Goal: Task Accomplishment & Management: Use online tool/utility

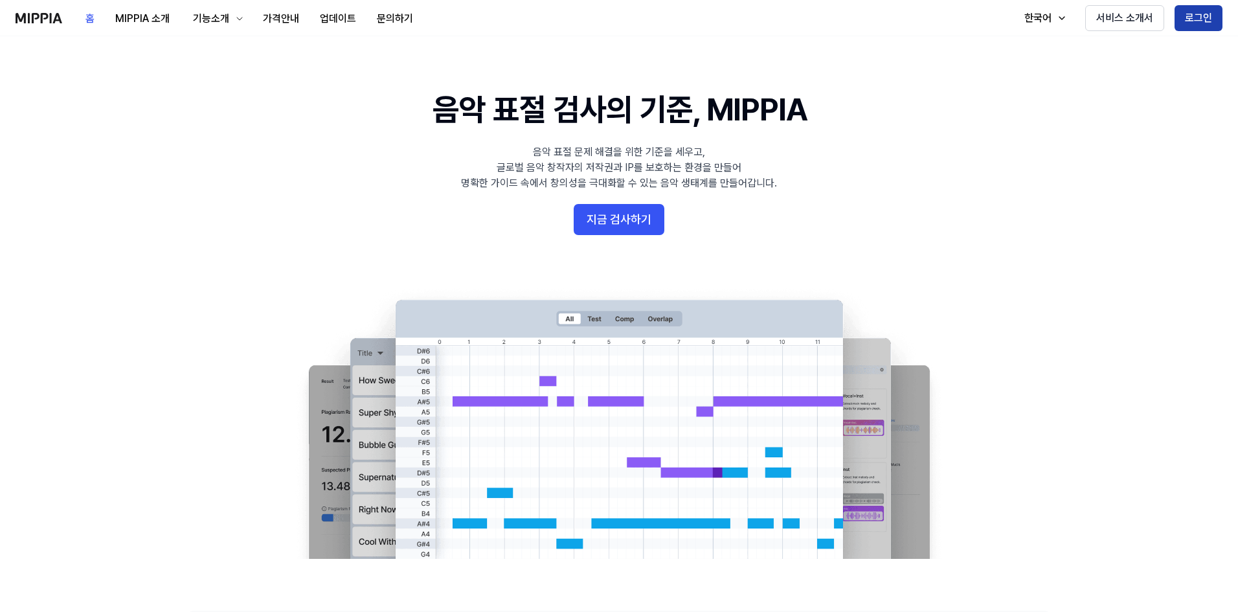
click at [1198, 17] on button "로그인" at bounding box center [1199, 18] width 48 height 26
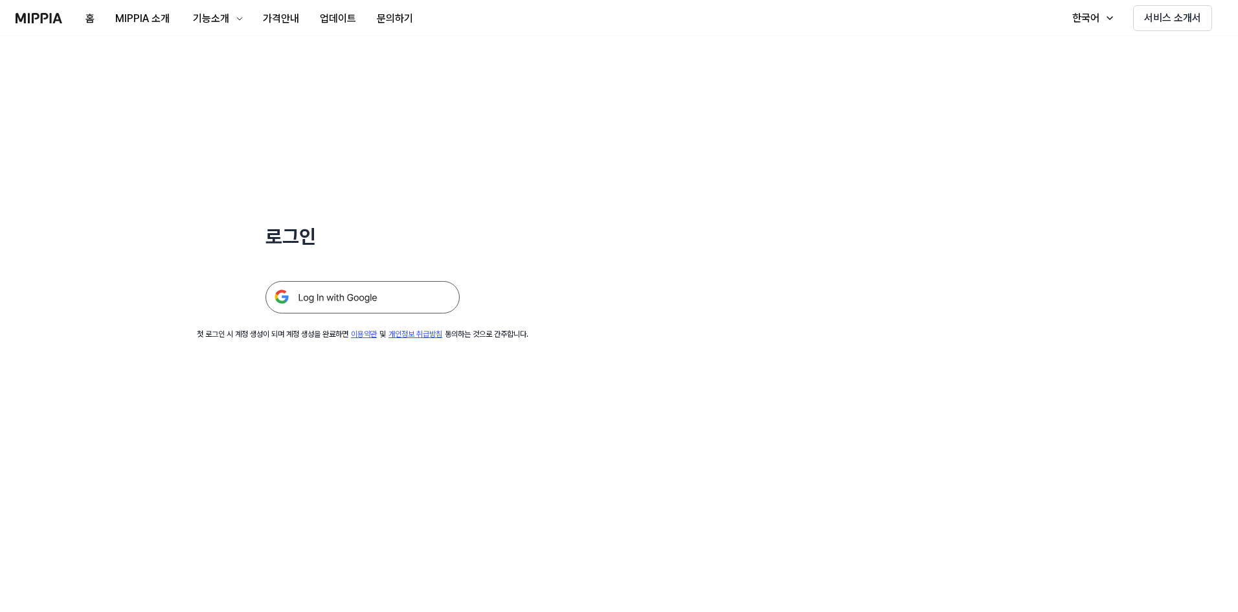
click at [404, 308] on img at bounding box center [363, 297] width 194 height 32
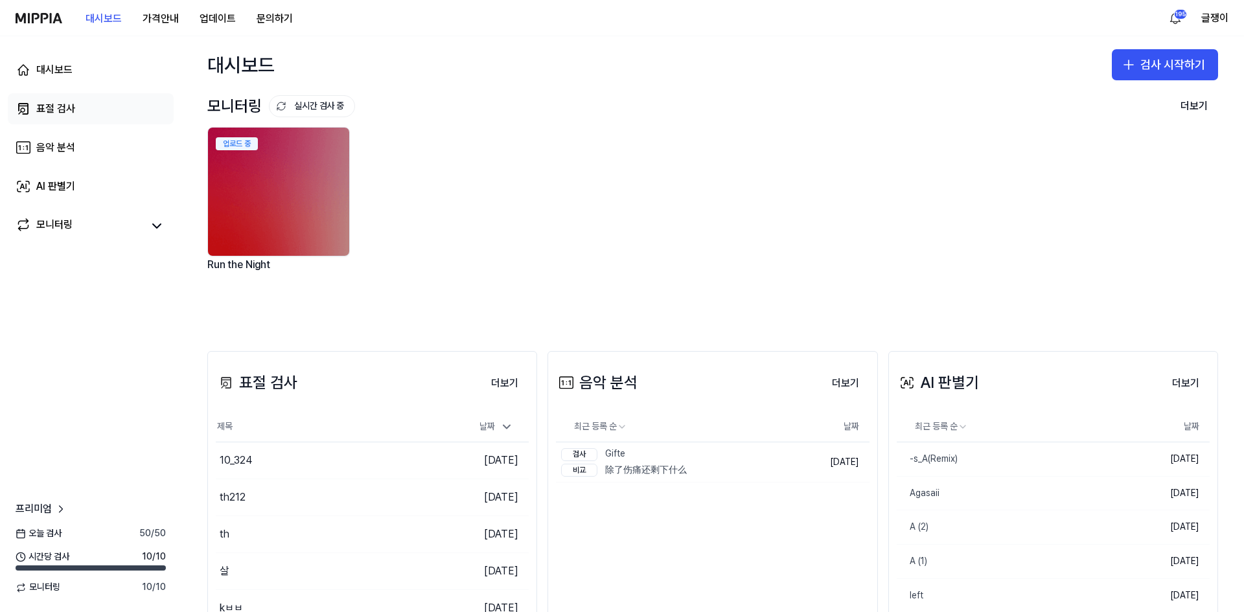
click at [54, 104] on div "표절 검사" at bounding box center [55, 109] width 39 height 16
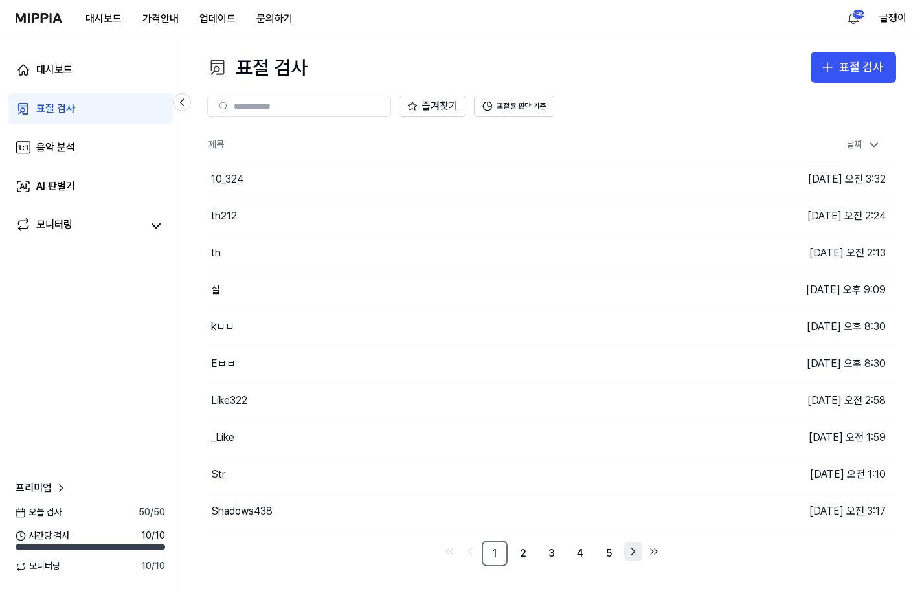
click at [637, 554] on icon "Go to next page" at bounding box center [633, 552] width 13 height 16
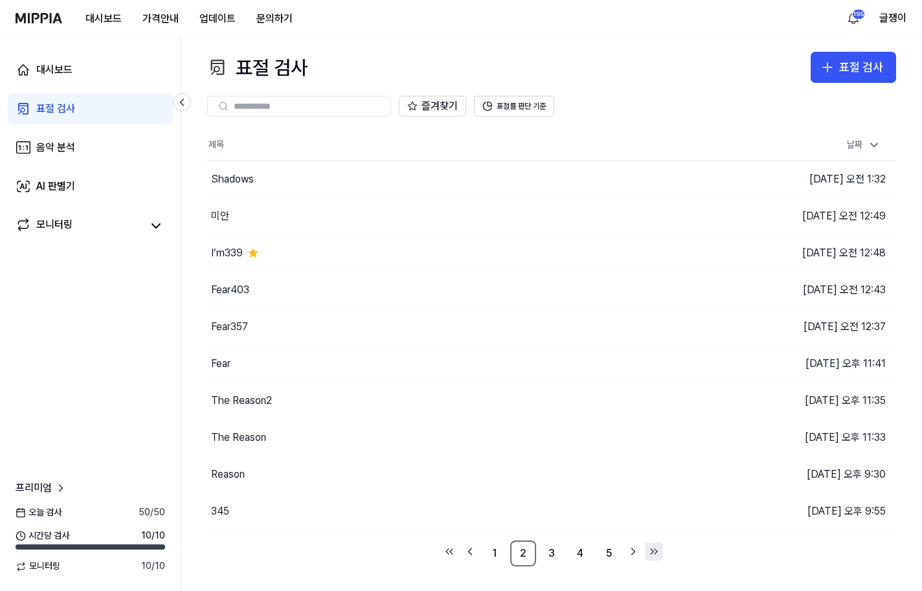
click at [651, 556] on icon "Go to last page" at bounding box center [654, 552] width 13 height 16
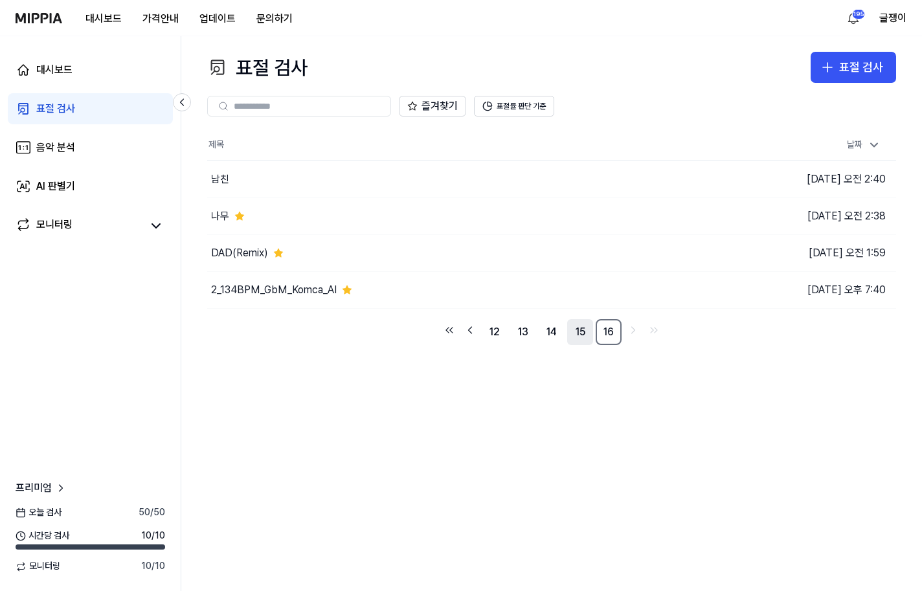
click at [582, 333] on link "15" at bounding box center [580, 332] width 26 height 26
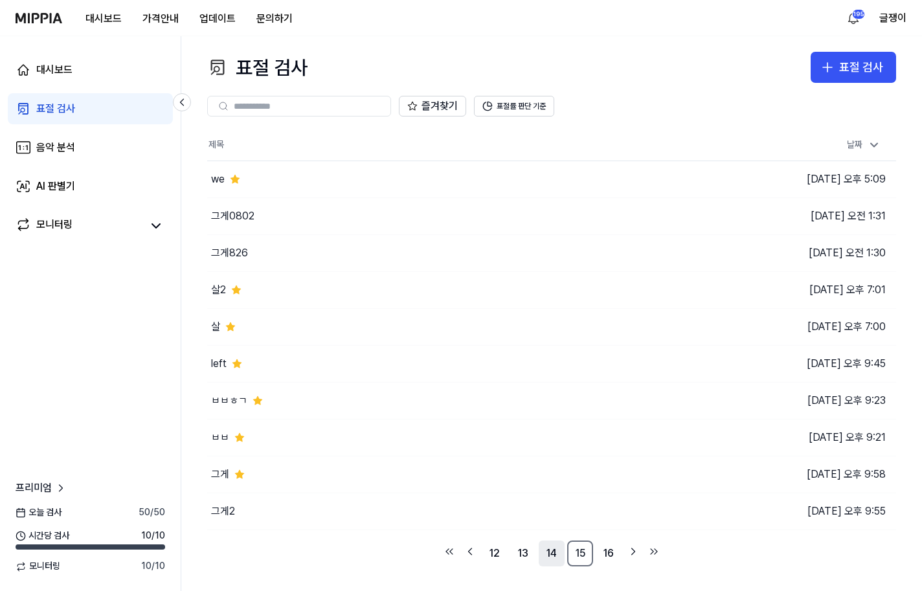
click at [553, 552] on link "14" at bounding box center [552, 554] width 26 height 26
click at [519, 554] on link "13" at bounding box center [523, 554] width 26 height 26
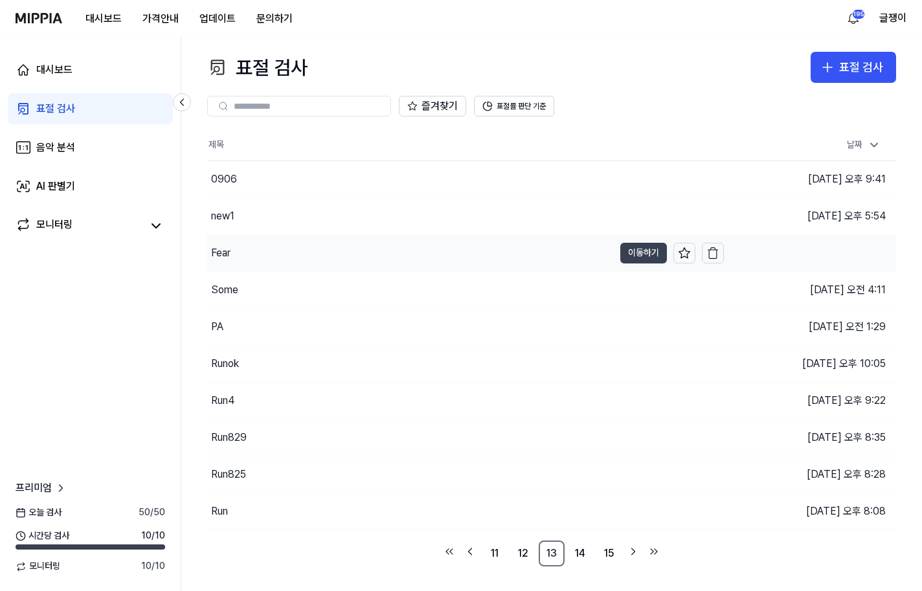
click at [641, 247] on button "이동하기" at bounding box center [644, 253] width 47 height 21
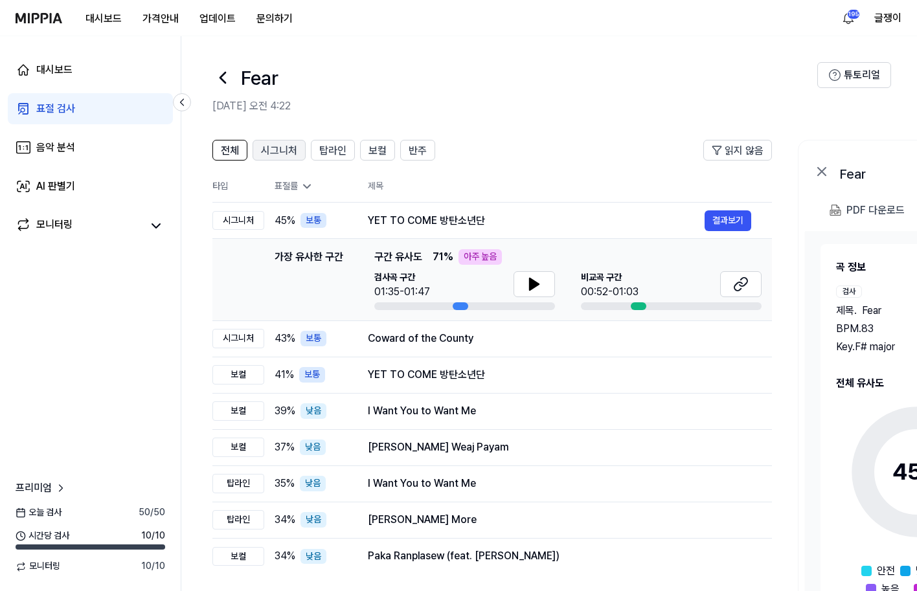
click at [275, 148] on span "시그니처" at bounding box center [279, 151] width 36 height 16
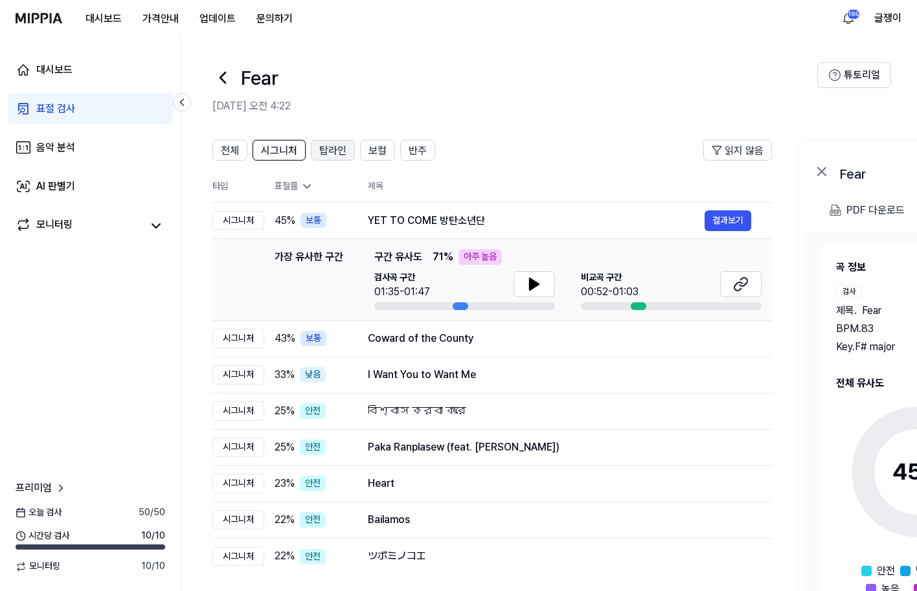
click at [328, 148] on span "탑라인" at bounding box center [332, 151] width 27 height 16
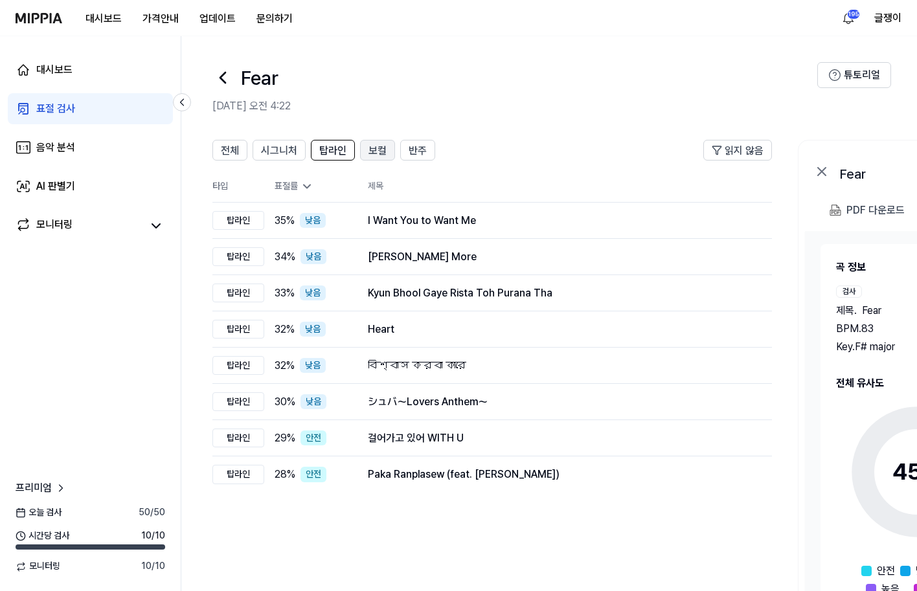
click at [366, 149] on button "보컬" at bounding box center [377, 150] width 35 height 21
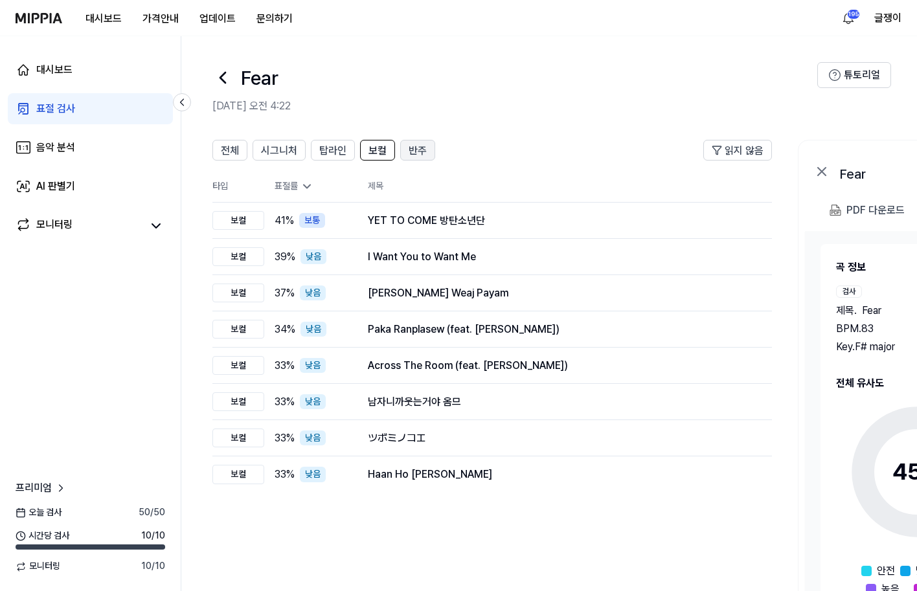
click at [425, 149] on span "반주" at bounding box center [418, 151] width 18 height 16
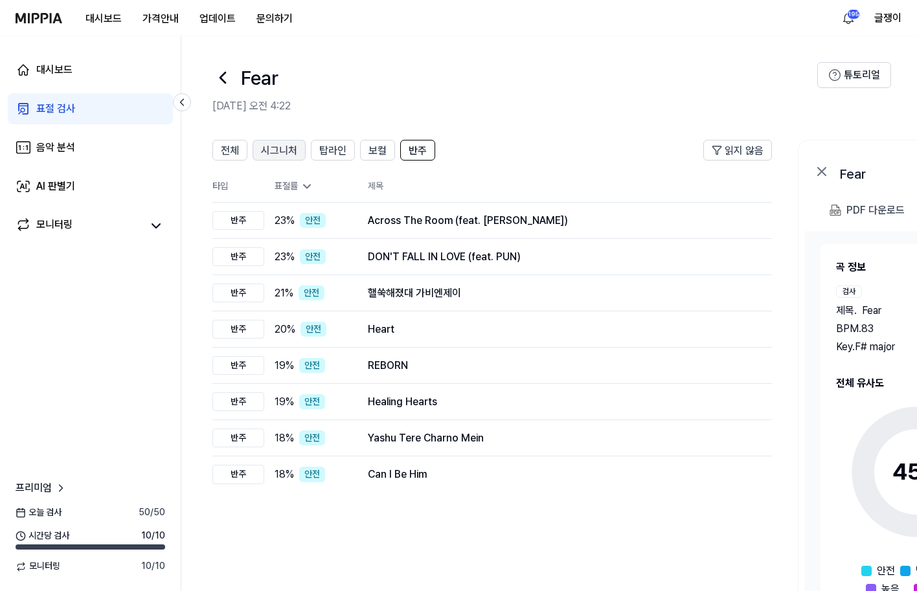
click at [279, 151] on span "시그니처" at bounding box center [279, 151] width 36 height 16
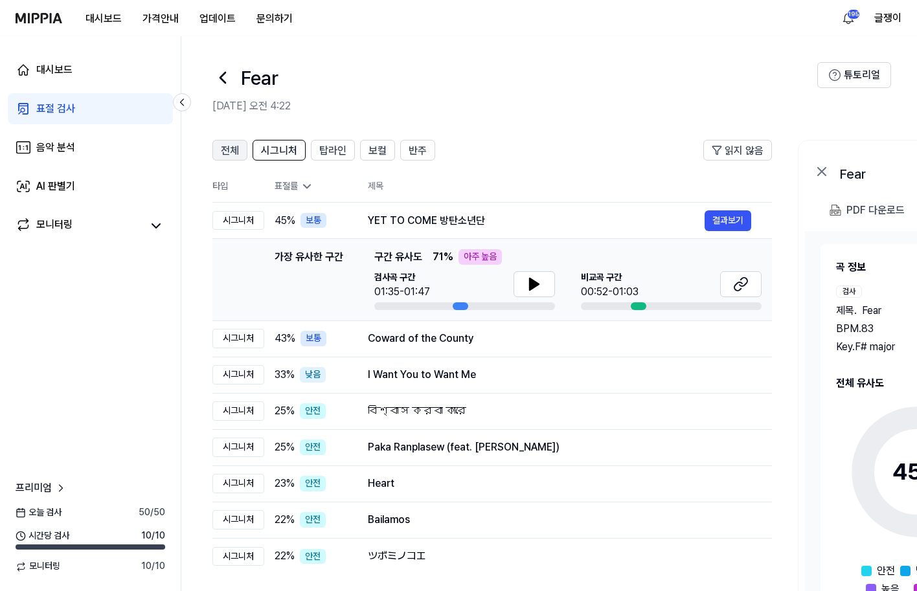
click at [220, 150] on button "전체" at bounding box center [229, 150] width 35 height 21
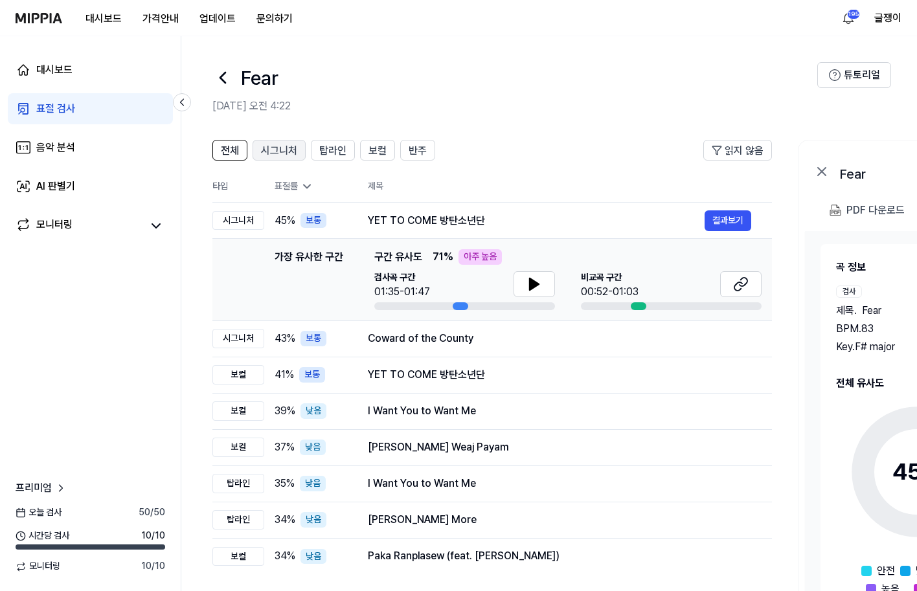
click at [274, 146] on span "시그니처" at bounding box center [279, 151] width 36 height 16
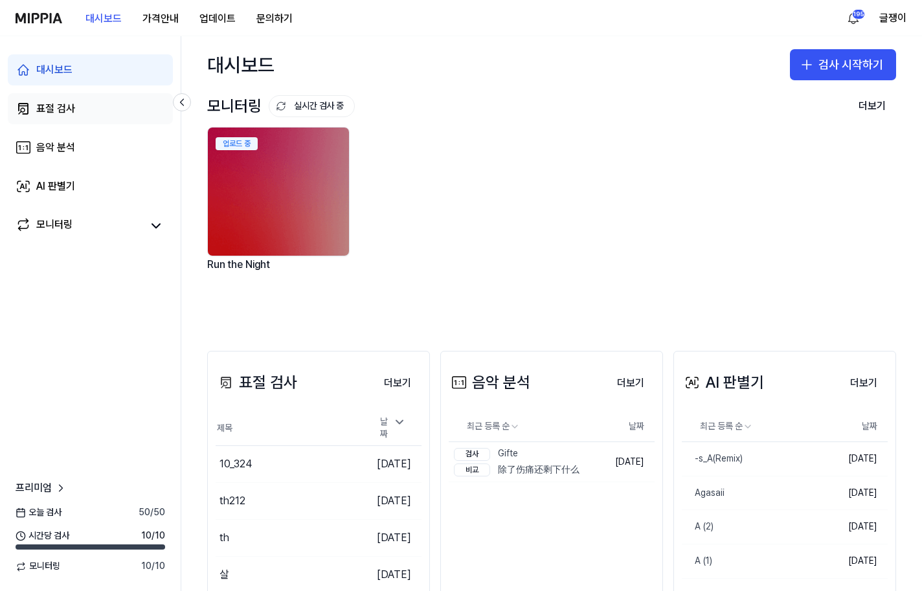
click at [47, 102] on div "표절 검사" at bounding box center [55, 109] width 39 height 16
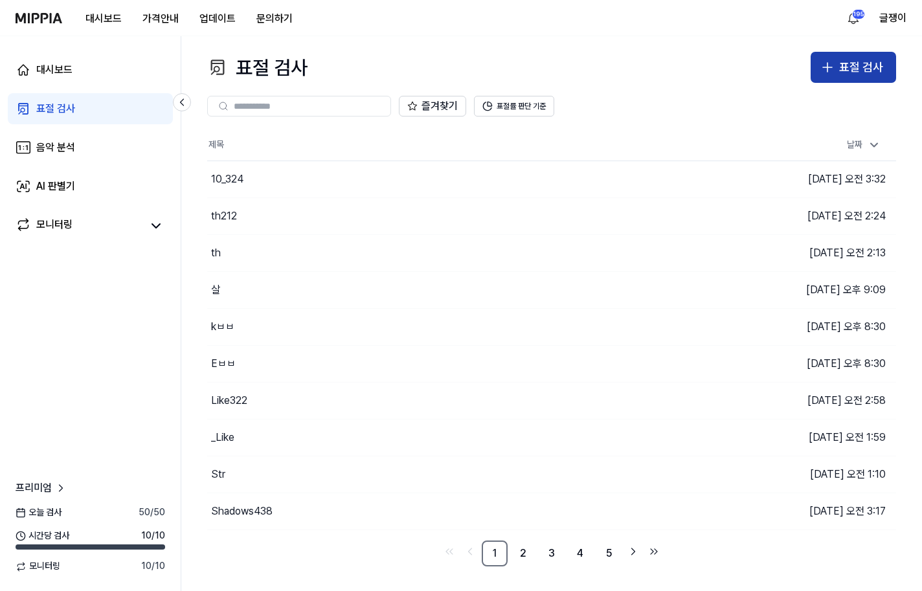
click at [848, 65] on div "표절 검사" at bounding box center [861, 67] width 44 height 19
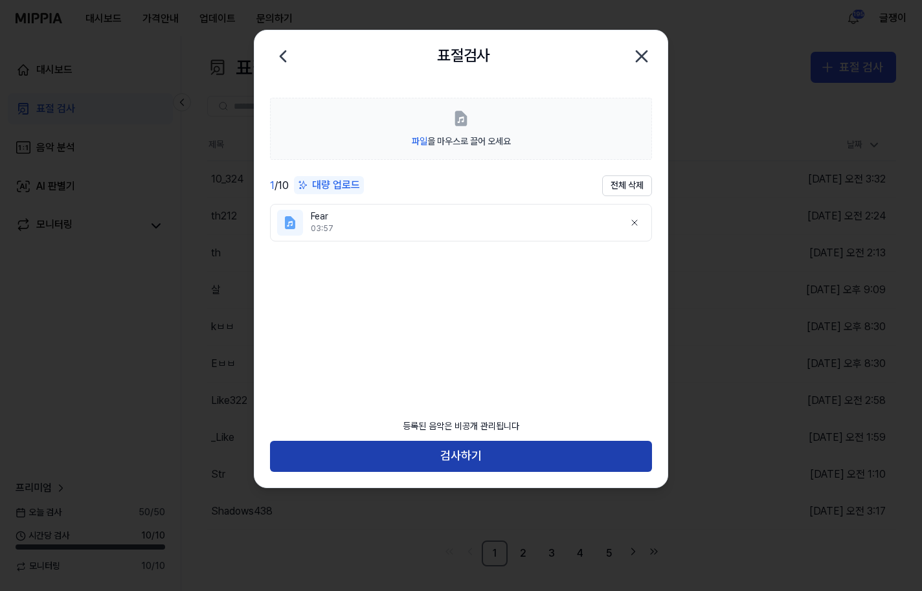
click at [485, 448] on button "검사하기" at bounding box center [461, 456] width 382 height 31
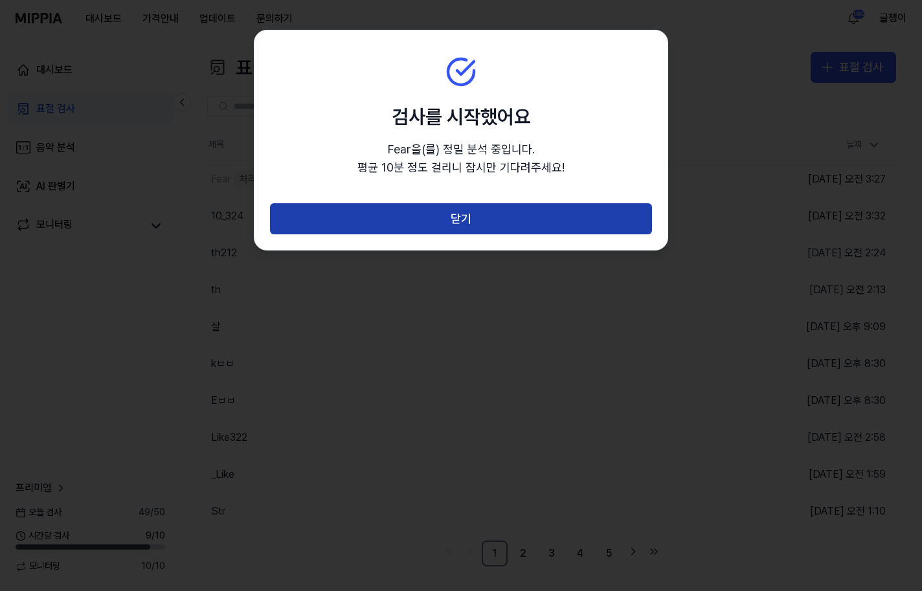
click at [436, 222] on button "닫기" at bounding box center [461, 218] width 382 height 31
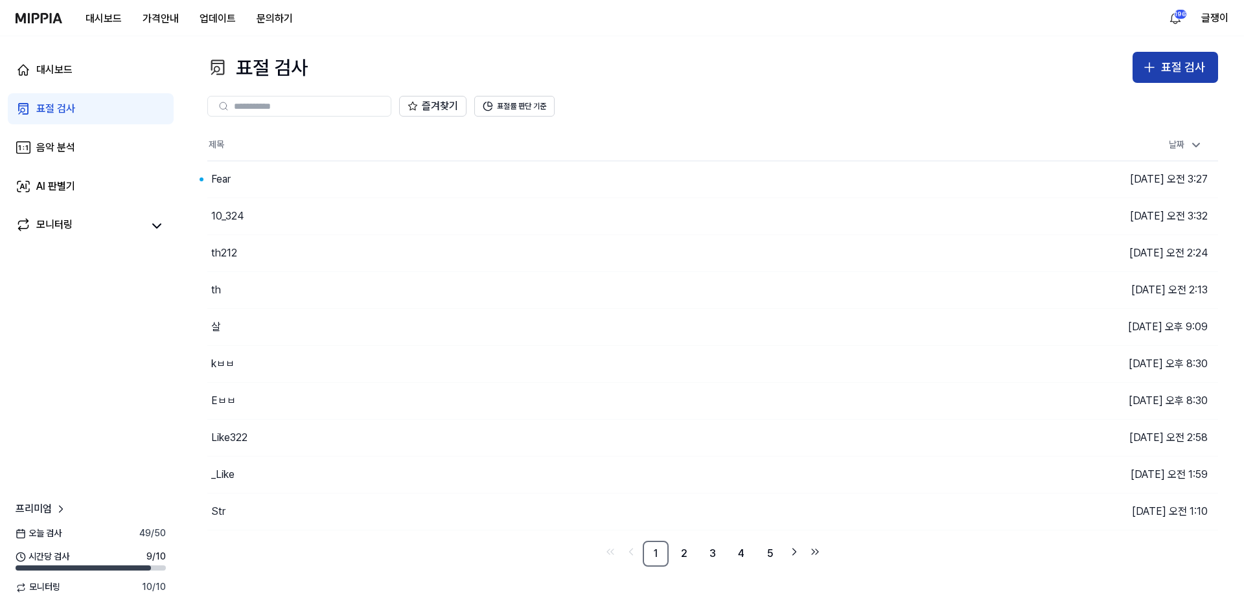
click at [922, 69] on div "표절 검사" at bounding box center [1183, 67] width 44 height 19
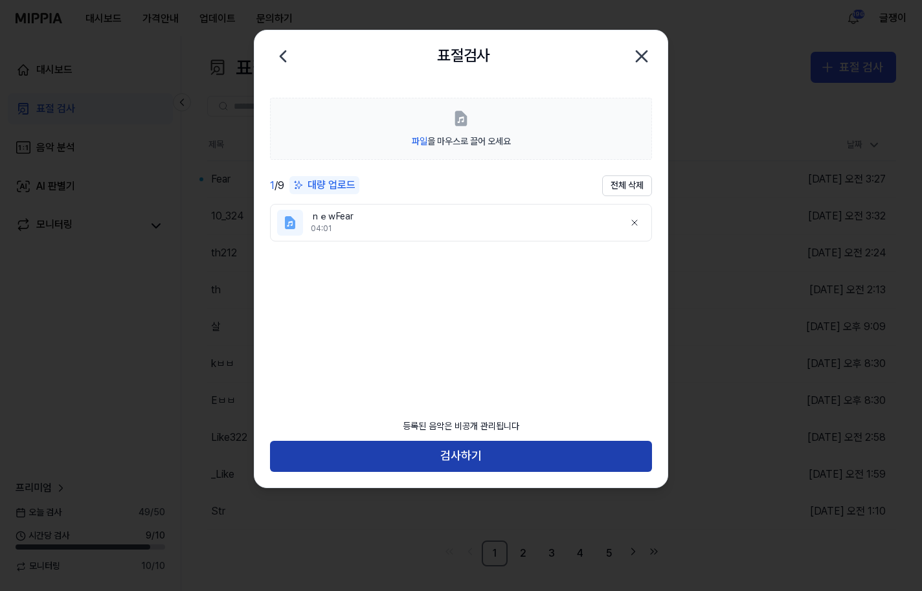
click at [468, 453] on button "검사하기" at bounding box center [461, 456] width 382 height 31
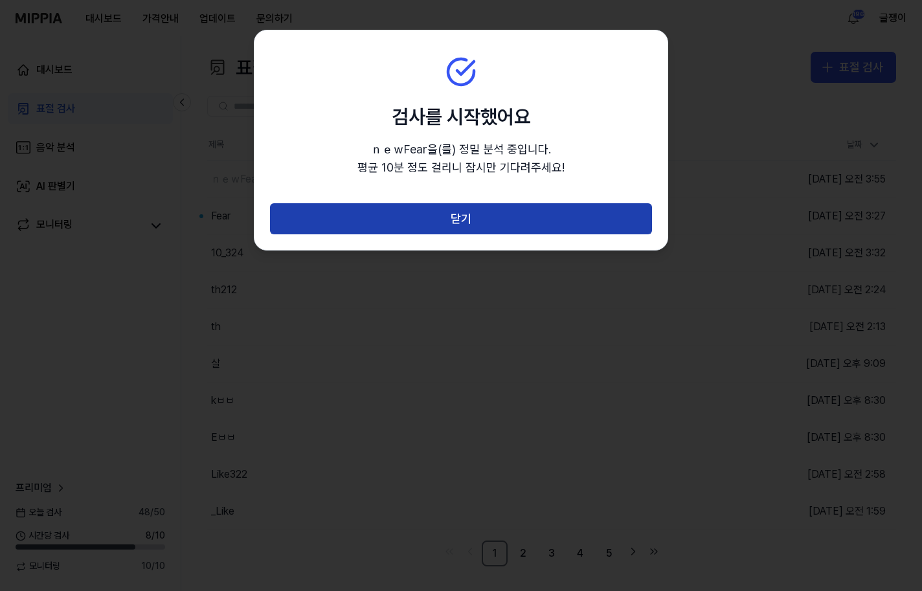
click at [466, 219] on button "닫기" at bounding box center [461, 218] width 382 height 31
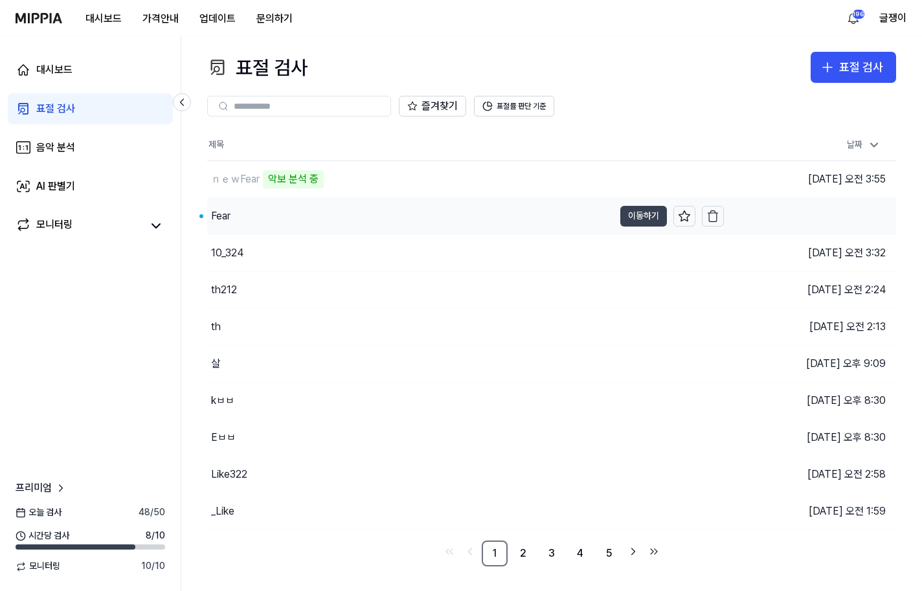
click at [632, 213] on button "이동하기" at bounding box center [644, 216] width 47 height 21
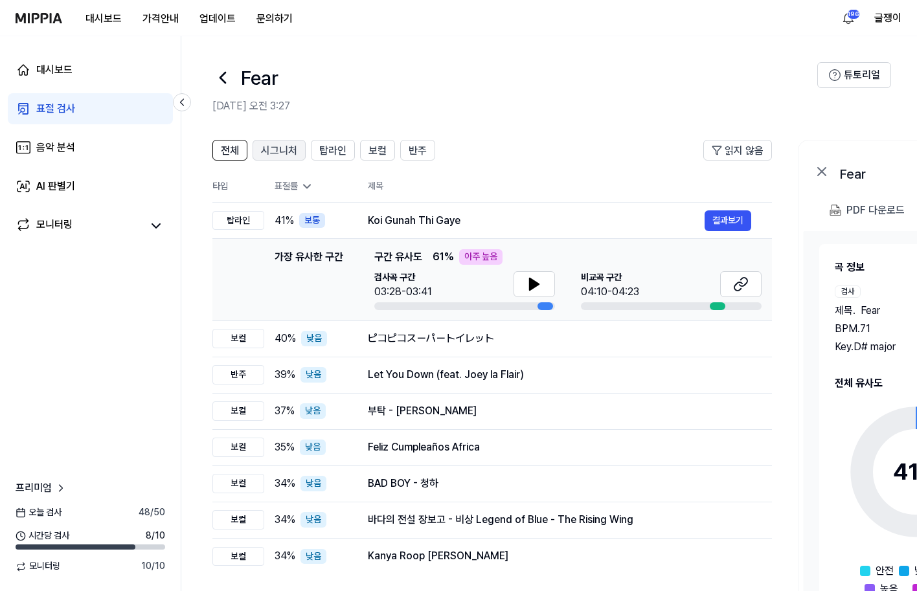
click at [271, 147] on span "시그니처" at bounding box center [279, 151] width 36 height 16
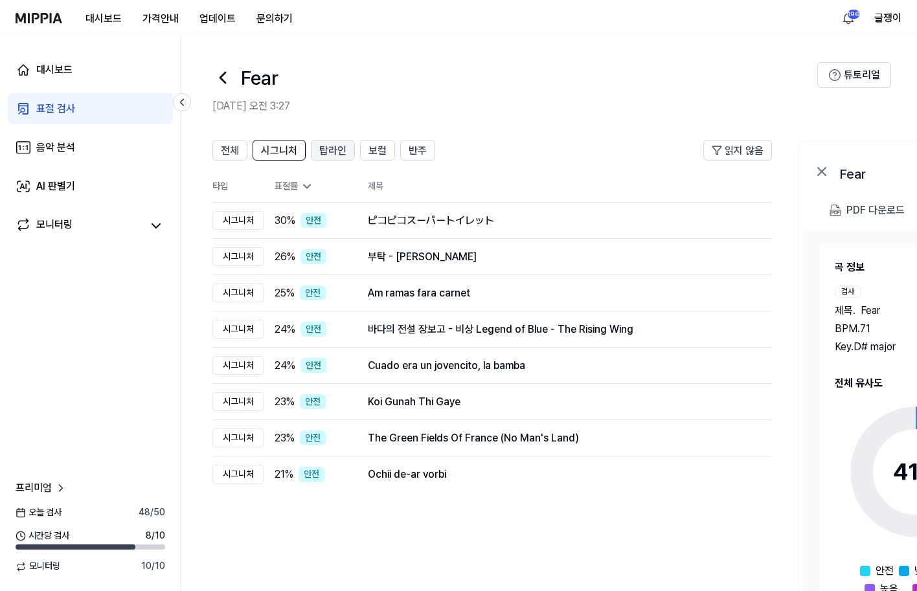
click at [339, 153] on span "탑라인" at bounding box center [332, 151] width 27 height 16
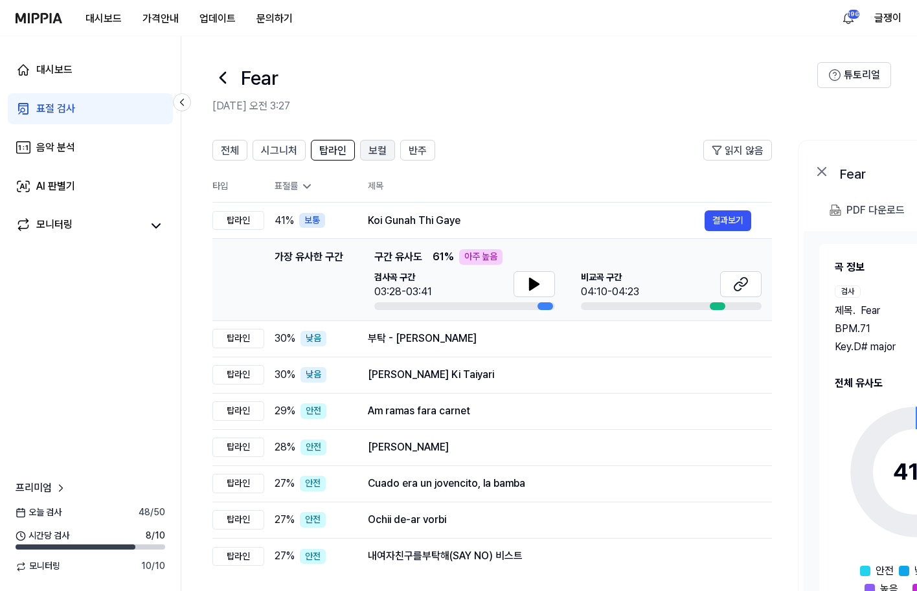
click at [376, 153] on span "보컬" at bounding box center [378, 151] width 18 height 16
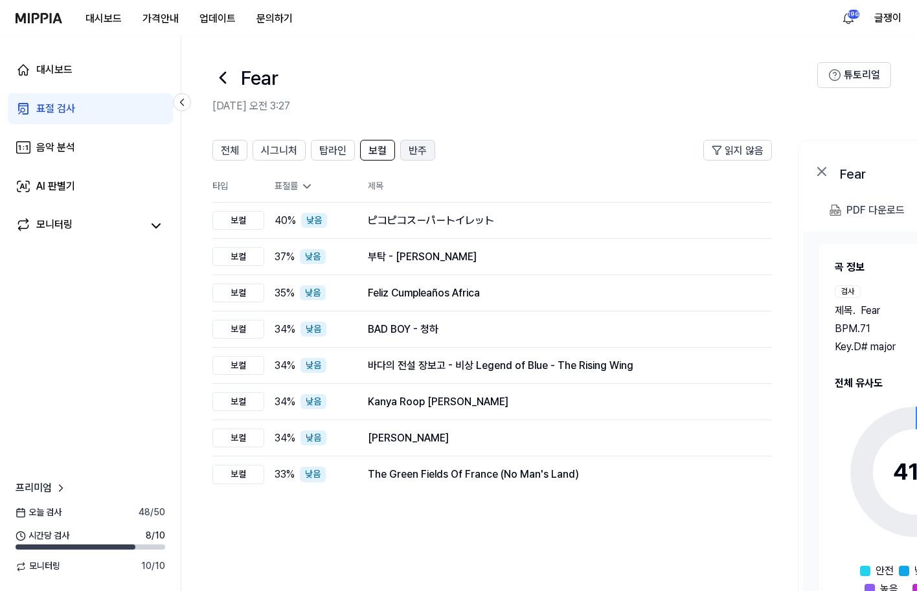
click at [419, 152] on span "반주" at bounding box center [418, 151] width 18 height 16
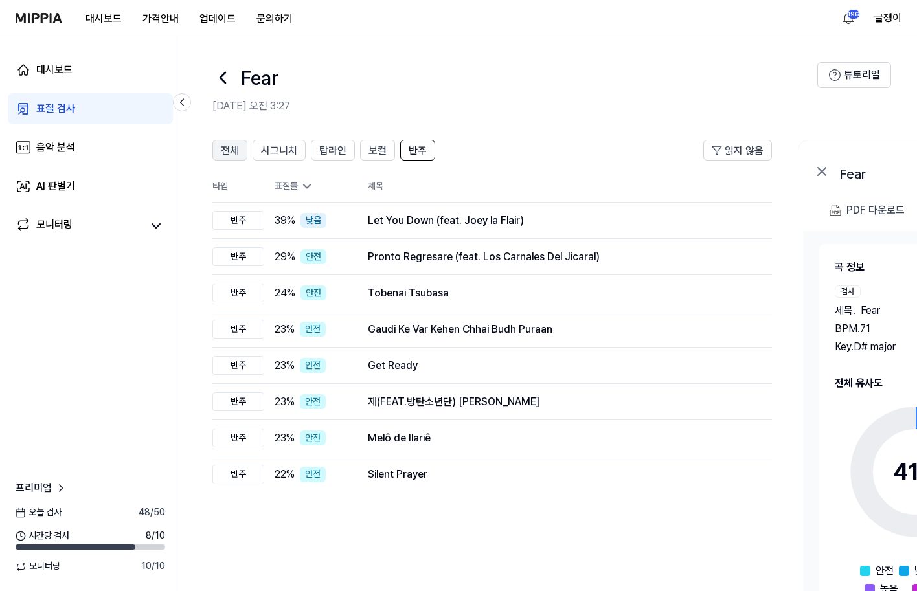
click at [225, 145] on span "전체" at bounding box center [230, 151] width 18 height 16
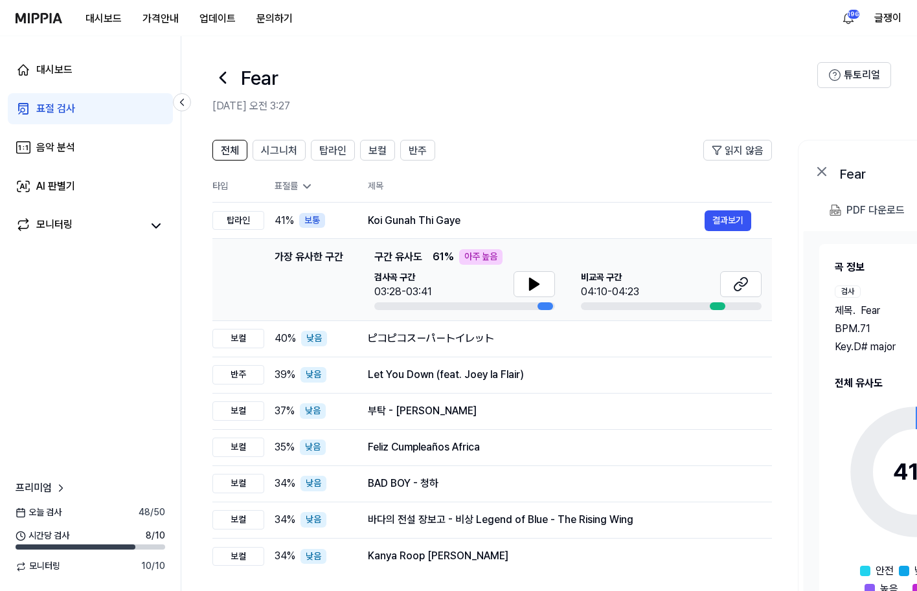
click at [58, 102] on div "표절 검사" at bounding box center [55, 109] width 39 height 16
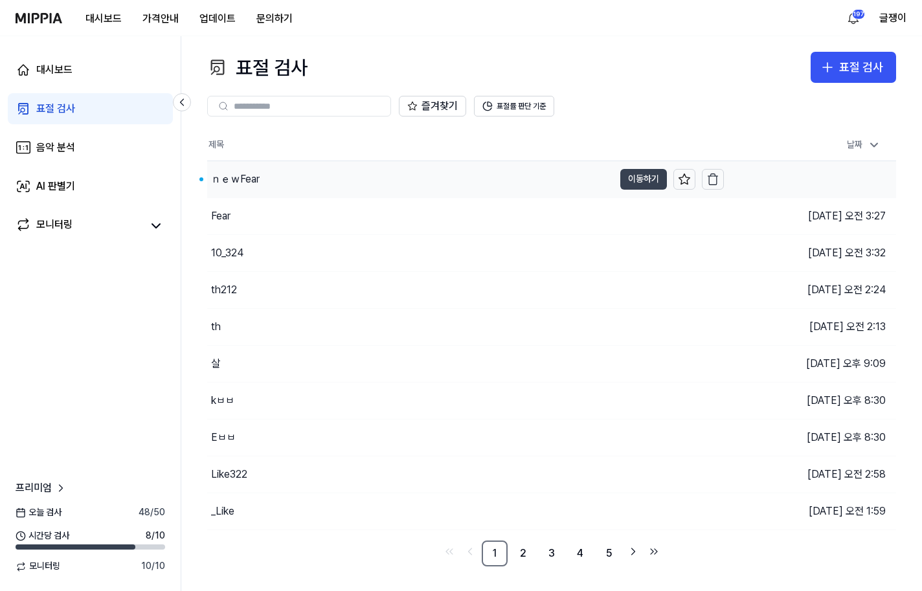
click at [637, 170] on button "이동하기" at bounding box center [644, 179] width 47 height 21
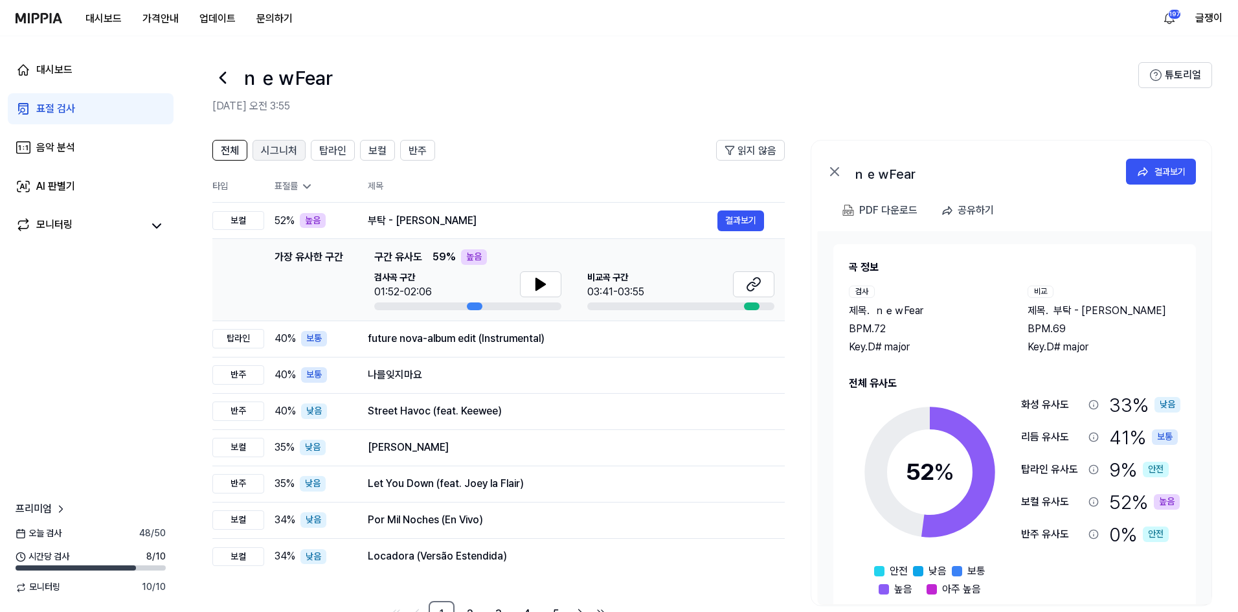
click at [291, 144] on span "시그니처" at bounding box center [279, 151] width 36 height 16
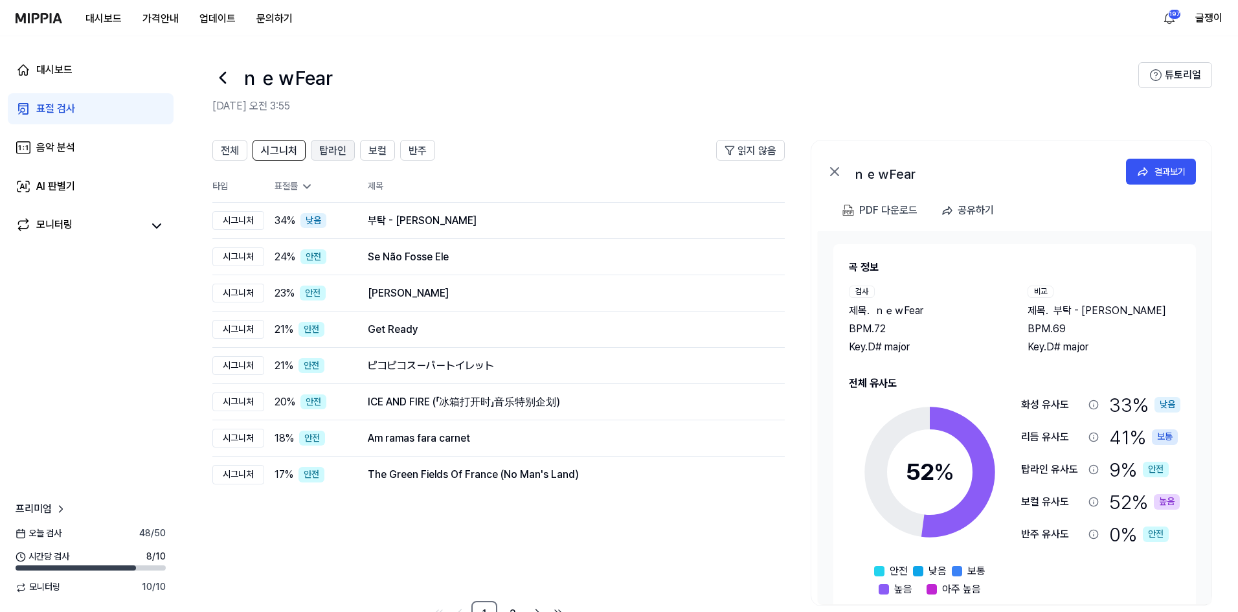
click at [336, 147] on span "탑라인" at bounding box center [332, 151] width 27 height 16
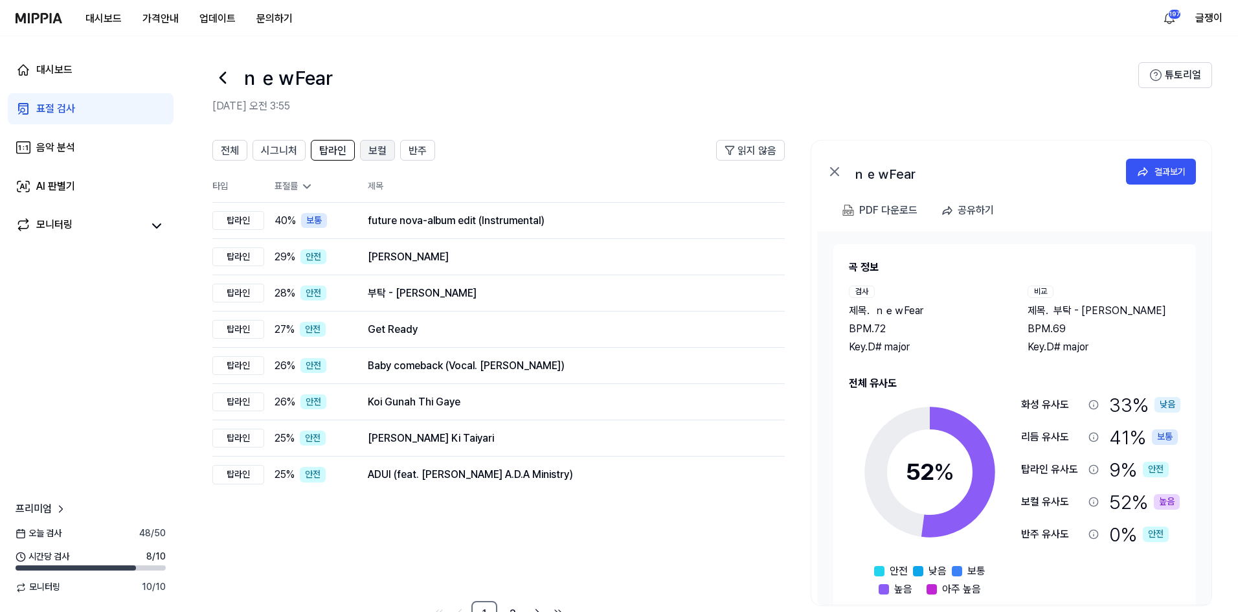
click at [376, 152] on span "보컬" at bounding box center [378, 151] width 18 height 16
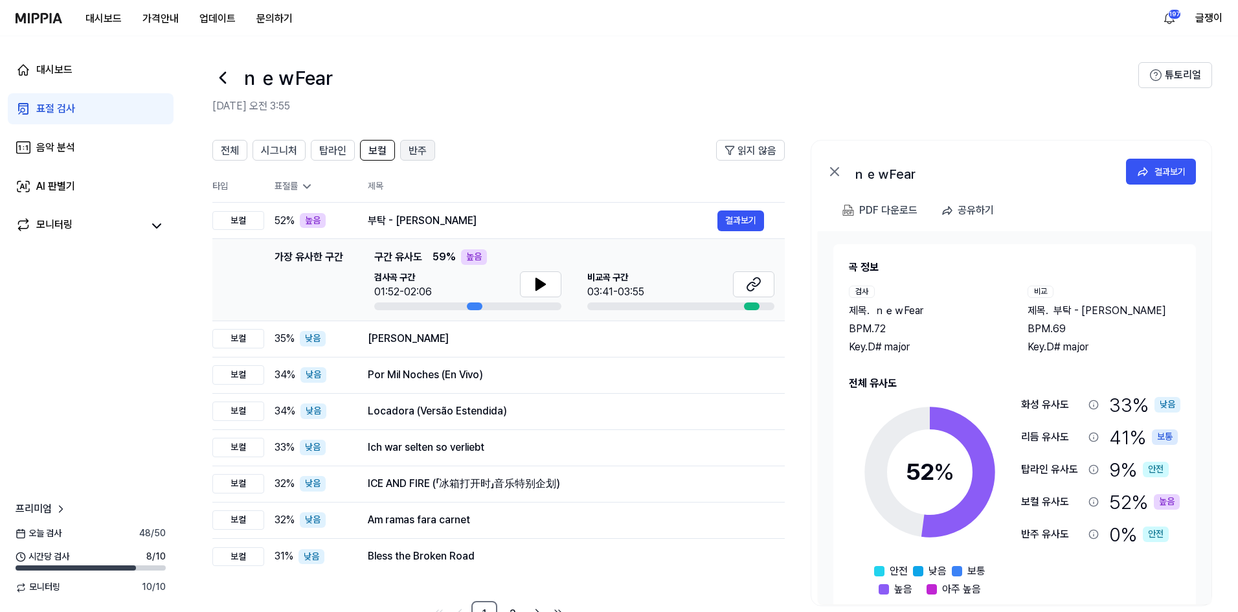
click at [419, 148] on span "반주" at bounding box center [418, 151] width 18 height 16
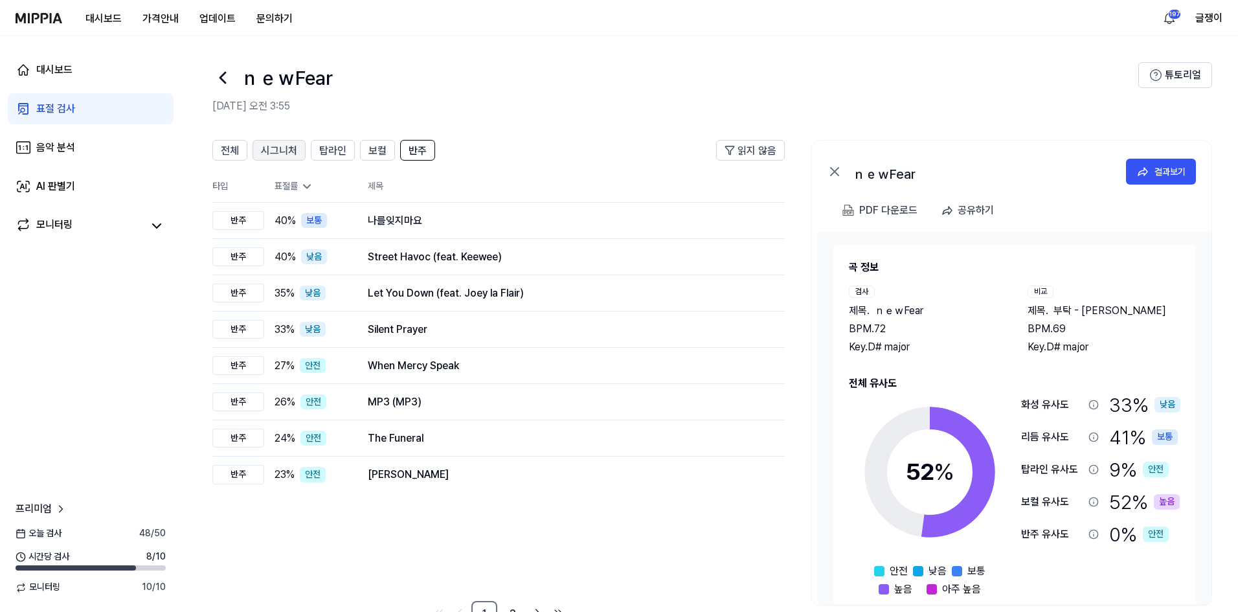
click at [291, 150] on span "시그니처" at bounding box center [279, 151] width 36 height 16
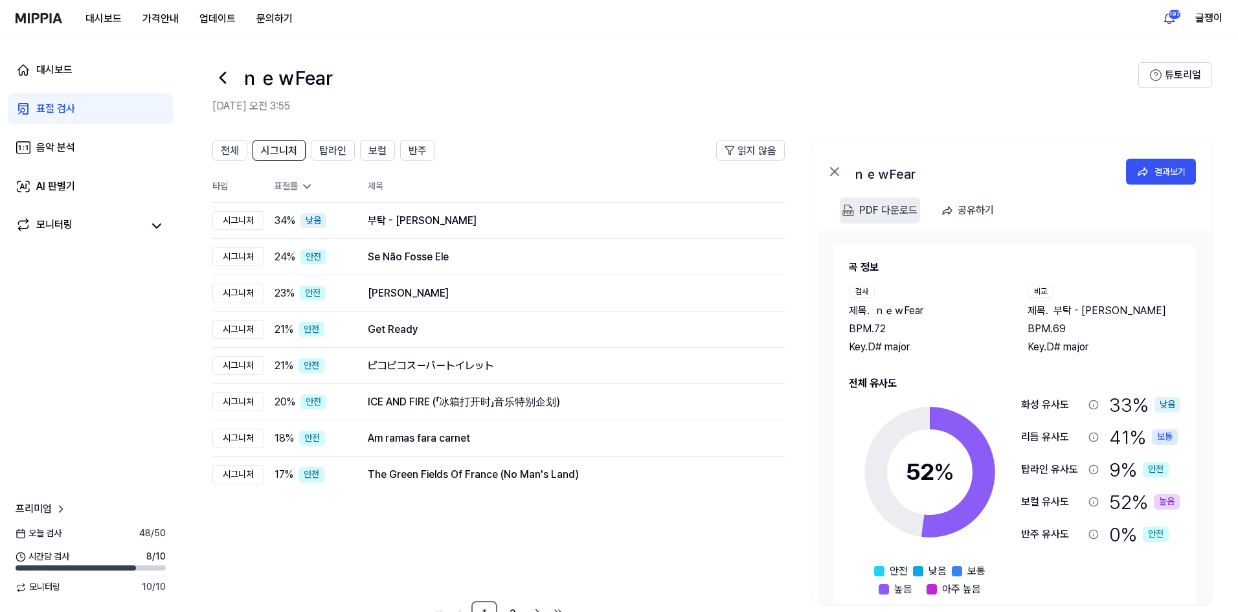
click at [877, 211] on div "PDF 다운로드" at bounding box center [889, 210] width 58 height 17
click at [350, 150] on button "탑라인" at bounding box center [333, 150] width 44 height 21
